Goal: Communication & Community: Share content

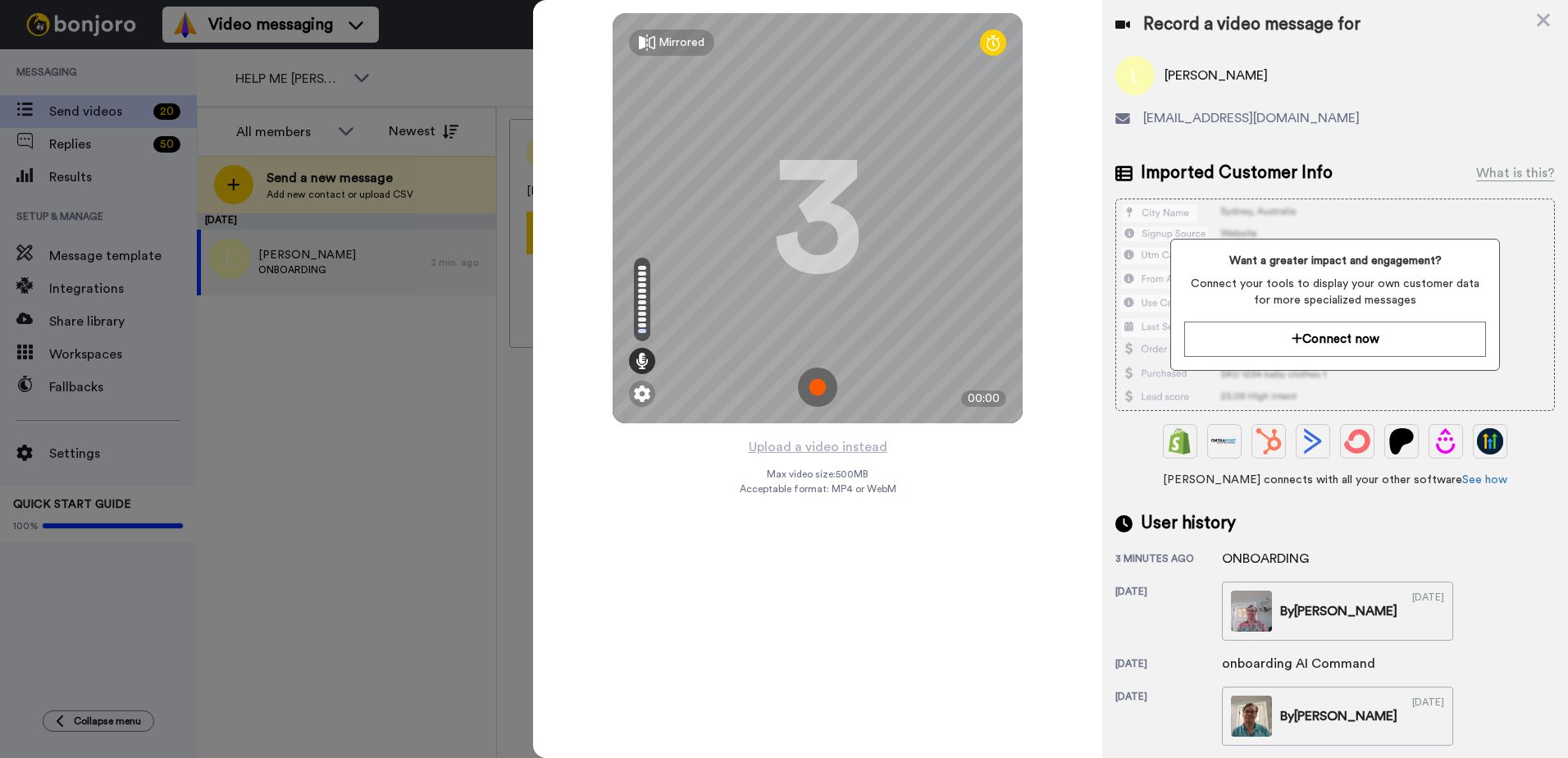
click at [813, 388] on img at bounding box center [817, 387] width 40 height 40
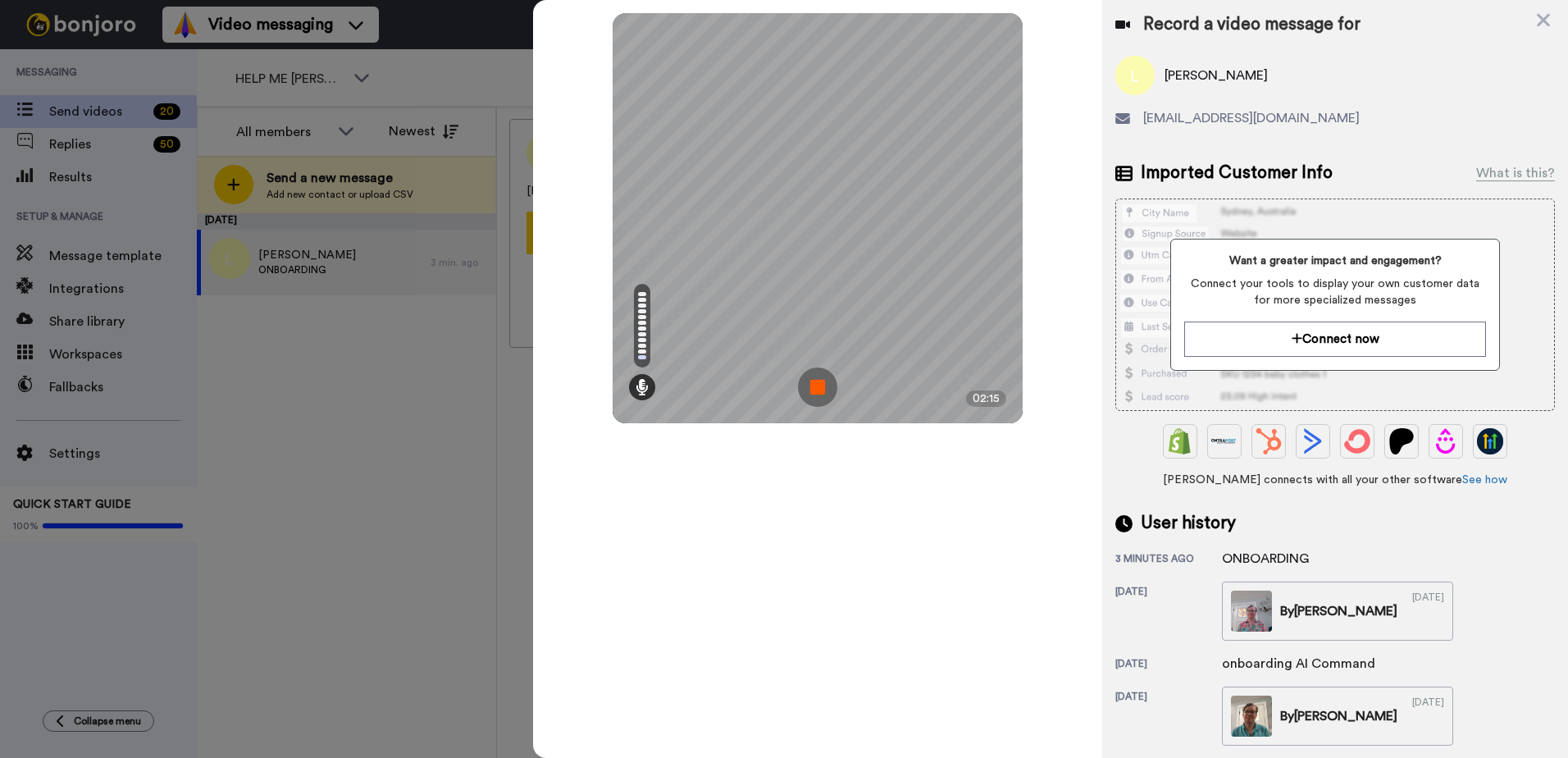
click at [818, 376] on img at bounding box center [817, 387] width 40 height 40
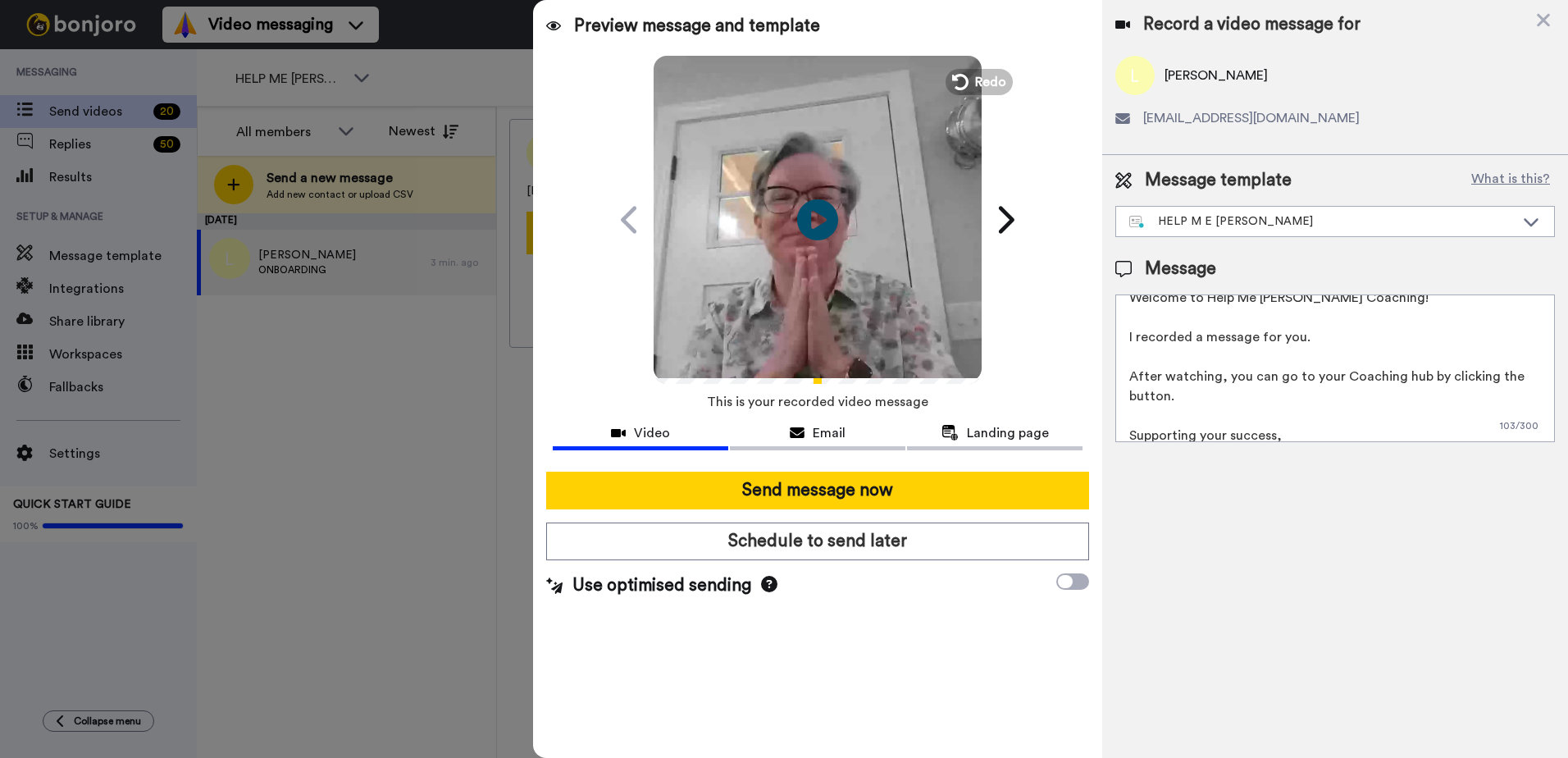
scroll to position [84, 0]
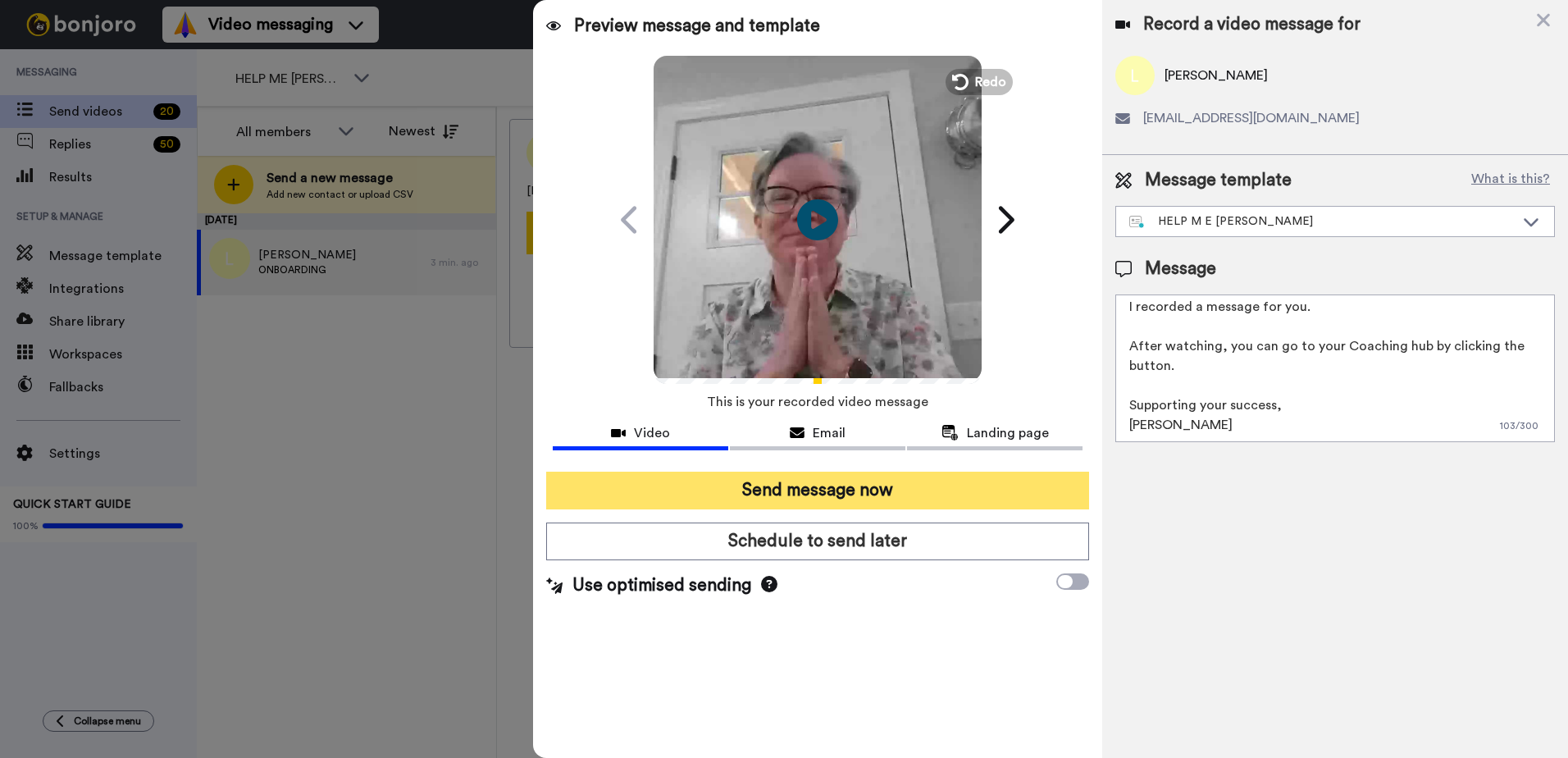
click at [920, 486] on button "Send message now" at bounding box center [817, 490] width 543 height 38
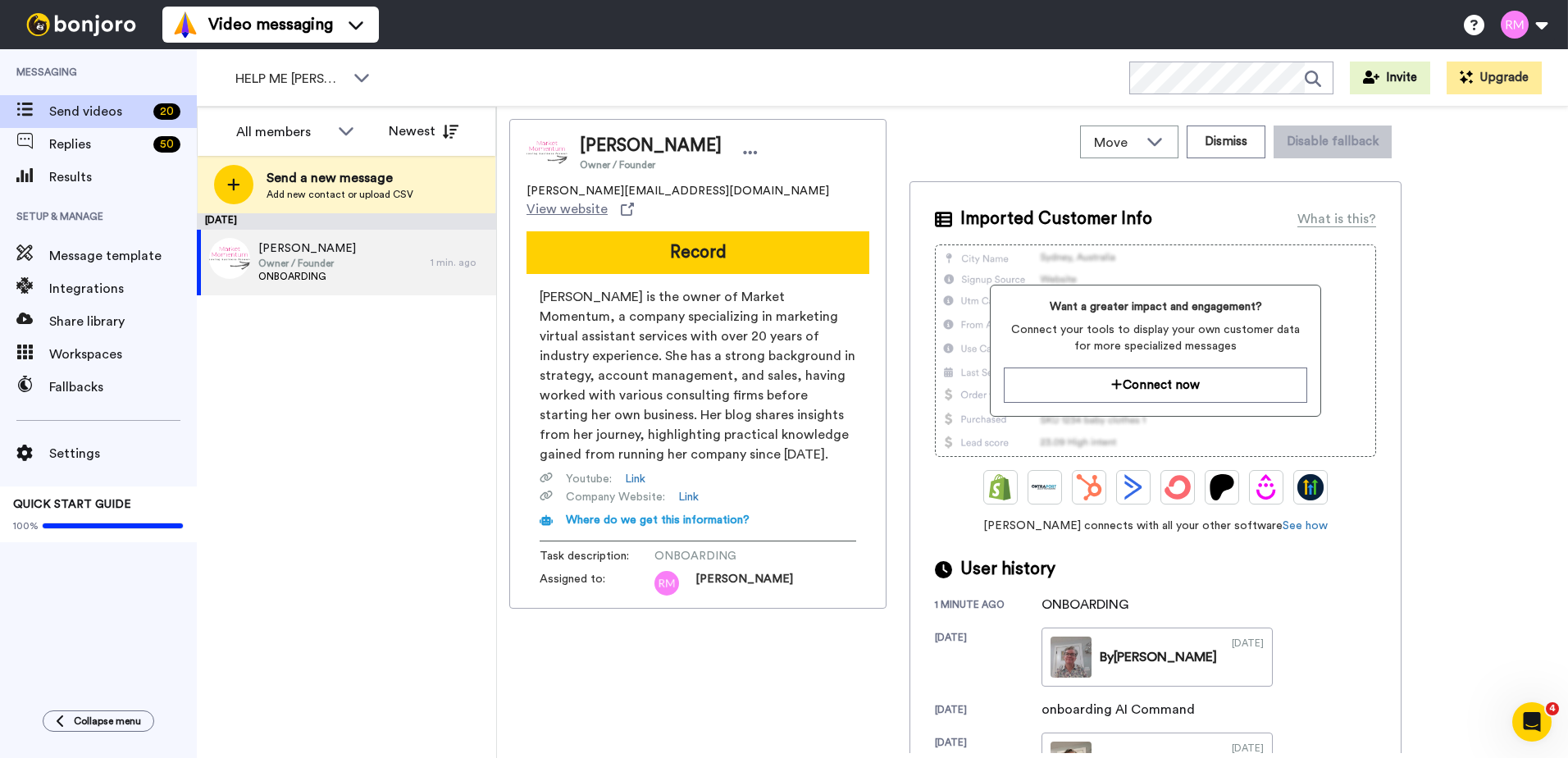
click at [750, 239] on button "Record" at bounding box center [698, 253] width 343 height 43
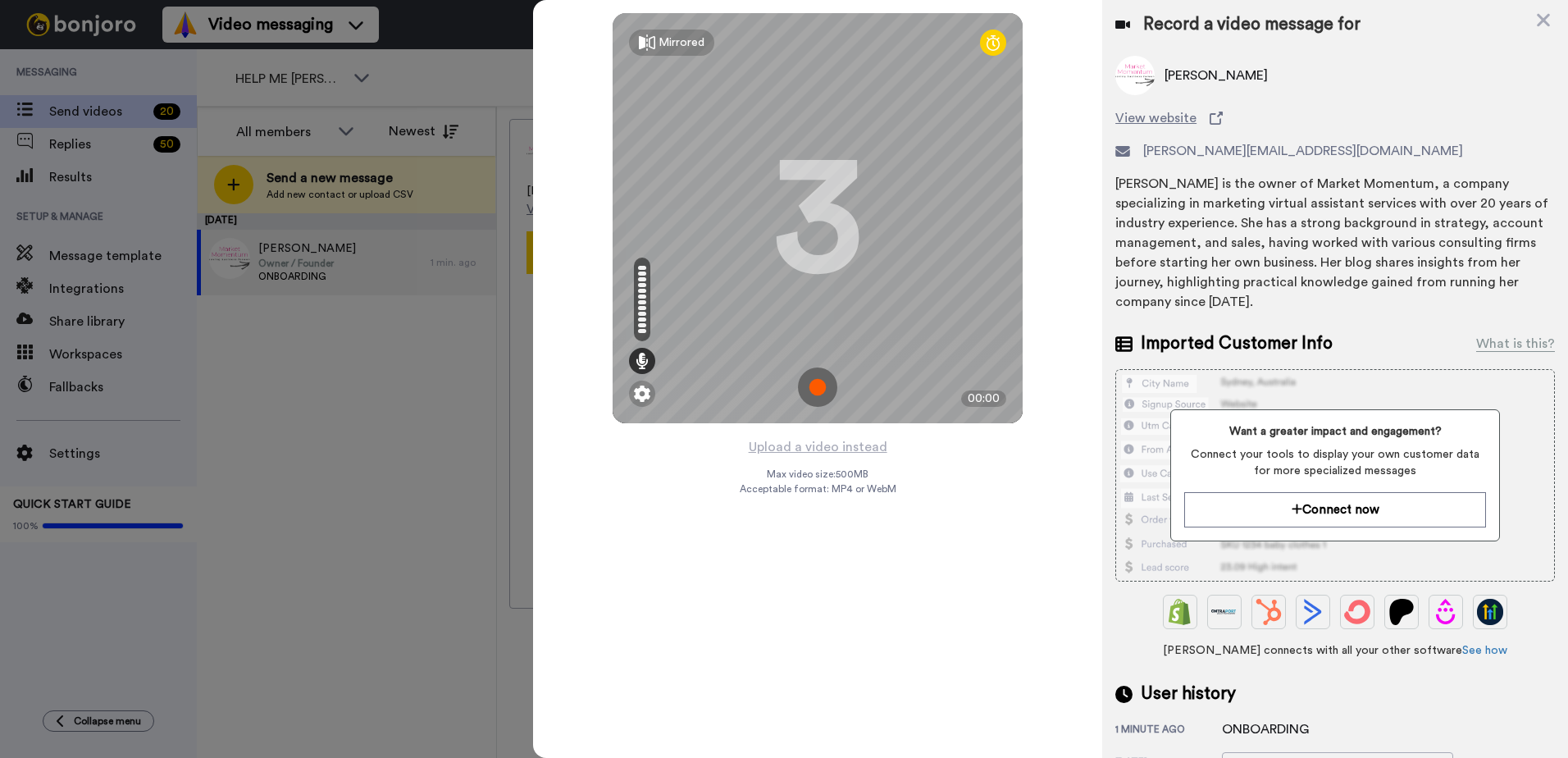
click at [818, 392] on img at bounding box center [817, 387] width 40 height 40
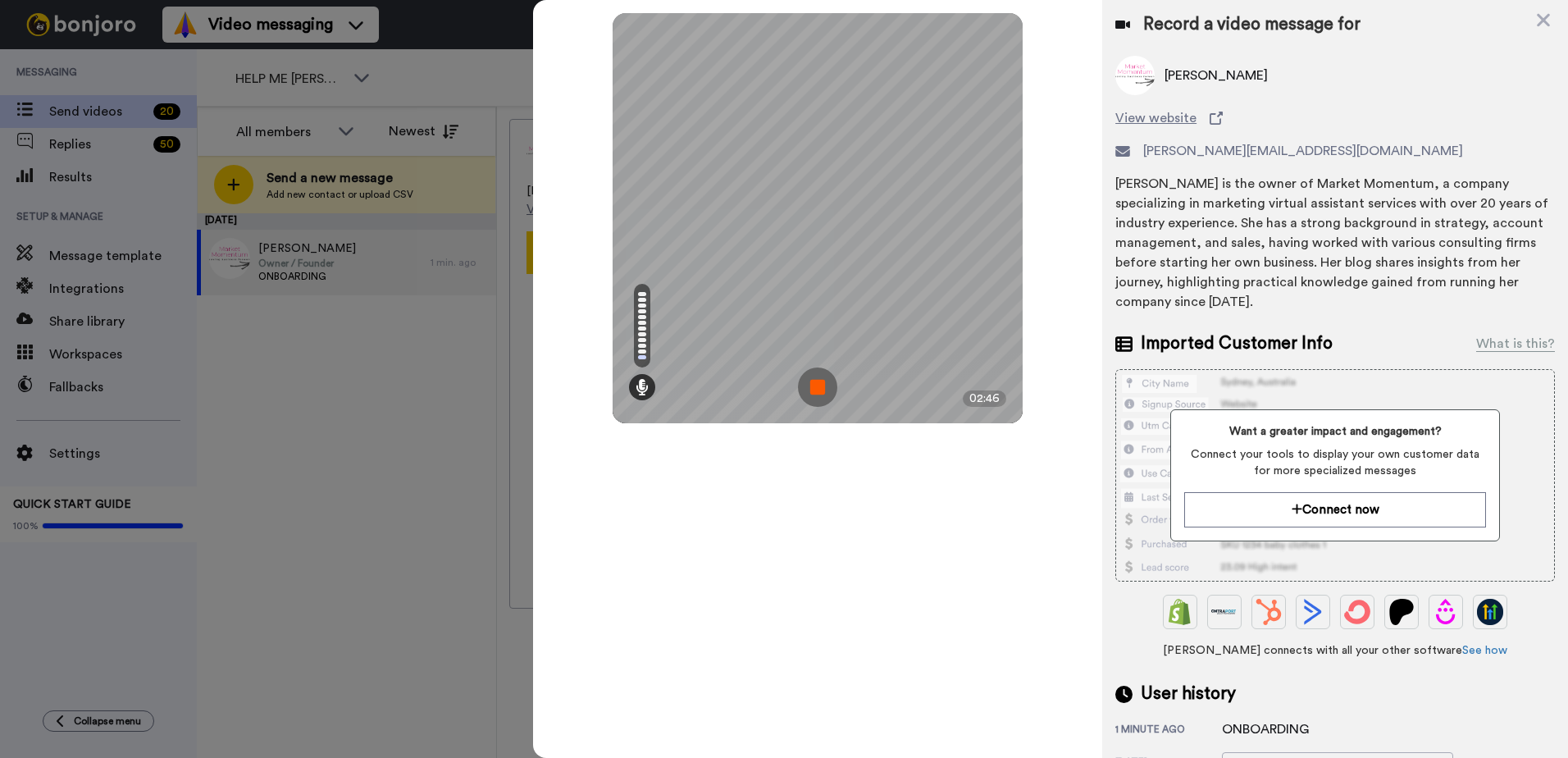
click at [810, 384] on img at bounding box center [817, 387] width 40 height 40
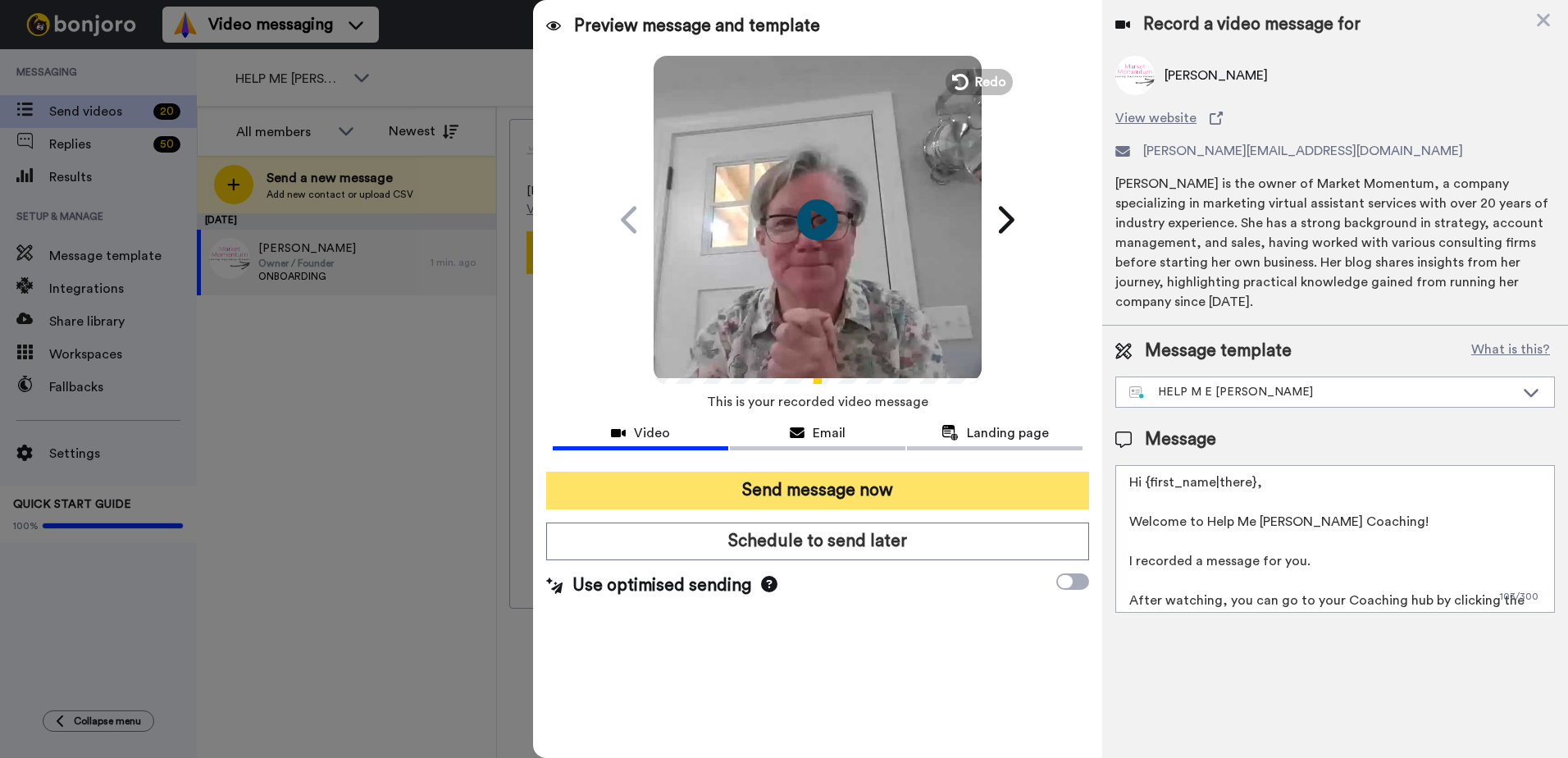
click at [821, 482] on button "Send message now" at bounding box center [817, 490] width 543 height 38
